Goal: Task Accomplishment & Management: Manage account settings

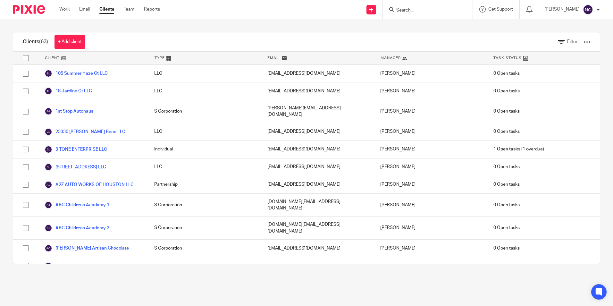
click at [415, 8] on form at bounding box center [430, 9] width 68 height 8
click at [415, 8] on input "Search" at bounding box center [425, 11] width 58 height 6
type input "SPACE"
click at [426, 30] on link at bounding box center [453, 27] width 119 height 15
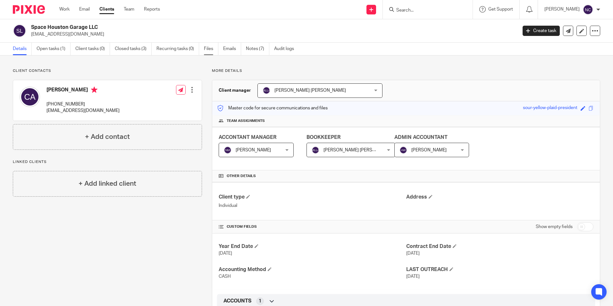
click at [205, 47] on link "Files" at bounding box center [211, 49] width 14 height 13
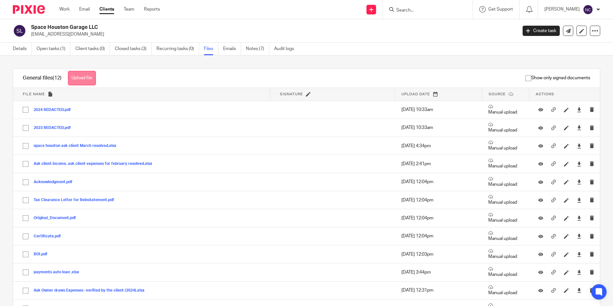
click at [87, 78] on button "Upload file" at bounding box center [82, 78] width 28 height 14
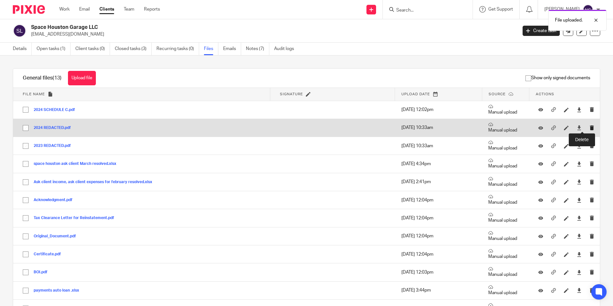
click at [589, 127] on icon "submit" at bounding box center [591, 127] width 5 height 5
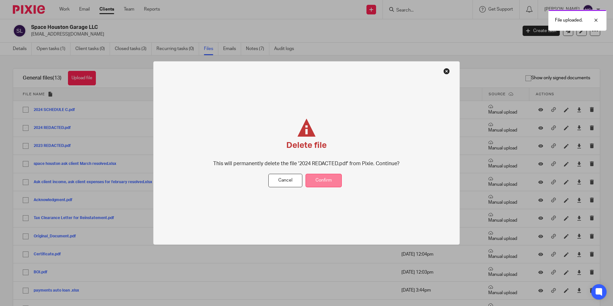
click at [325, 177] on button "Confirm" at bounding box center [323, 180] width 36 height 14
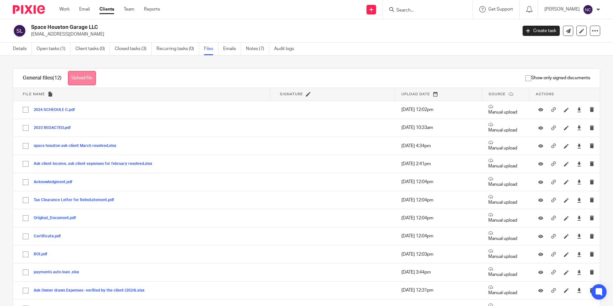
click at [84, 80] on button "Upload file" at bounding box center [82, 78] width 28 height 14
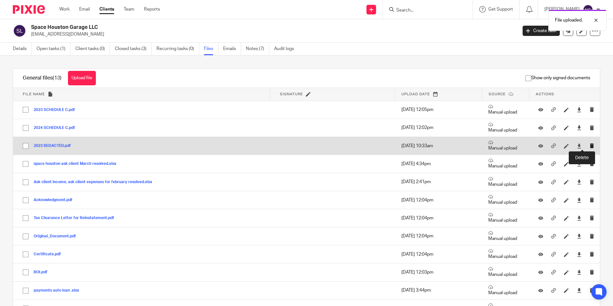
click at [589, 146] on icon "submit" at bounding box center [591, 145] width 5 height 5
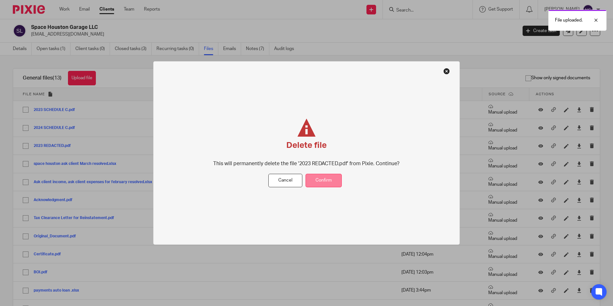
click at [318, 181] on button "Confirm" at bounding box center [323, 180] width 36 height 14
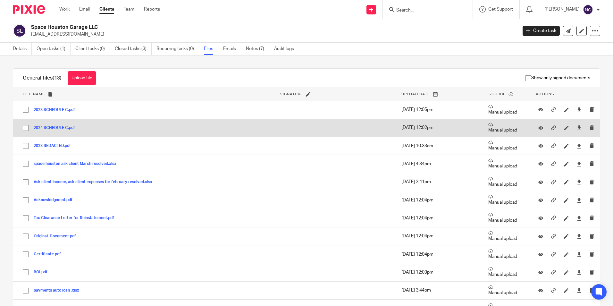
click at [57, 125] on div "2024 SCHEDULE C.pdf" at bounding box center [57, 127] width 46 height 6
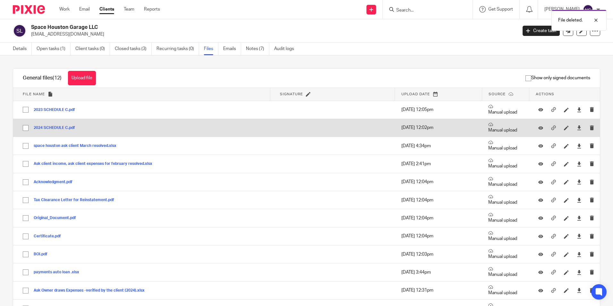
click at [59, 129] on button "2024 SCHEDULE C.pdf" at bounding box center [57, 128] width 46 height 4
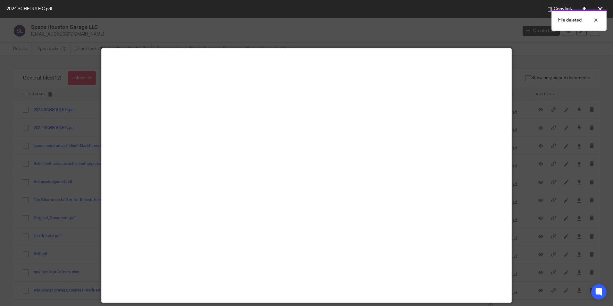
click at [541, 136] on div at bounding box center [306, 153] width 613 height 306
click at [594, 23] on div at bounding box center [590, 20] width 17 height 8
click at [603, 4] on button at bounding box center [600, 9] width 13 height 13
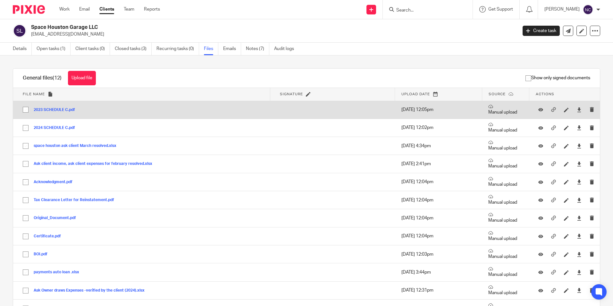
click at [77, 113] on td "2023 SCHEDULE C.pdf 2023 SCHEDULE C Save" at bounding box center [141, 110] width 257 height 18
click at [72, 112] on button "2023 SCHEDULE C.pdf" at bounding box center [57, 110] width 46 height 4
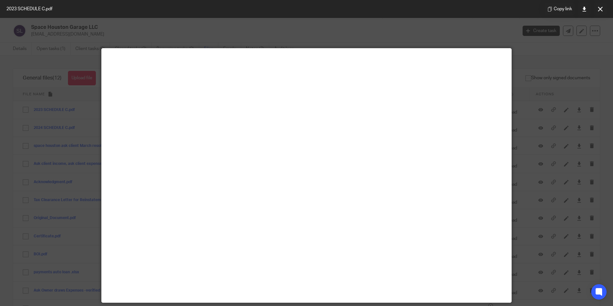
drag, startPoint x: 606, startPoint y: 12, endPoint x: 562, endPoint y: 80, distance: 81.5
click at [604, 13] on button at bounding box center [600, 9] width 13 height 13
